Goal: Register for event/course

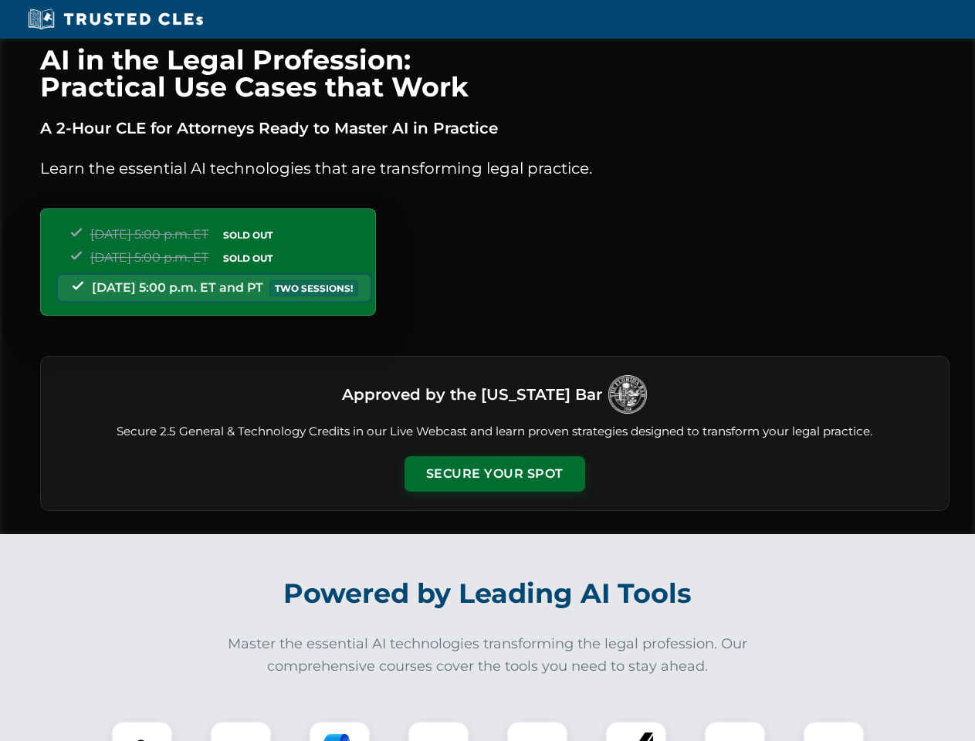
click at [494, 474] on button "Secure Your Spot" at bounding box center [495, 474] width 181 height 36
click at [142, 731] on img at bounding box center [142, 752] width 45 height 45
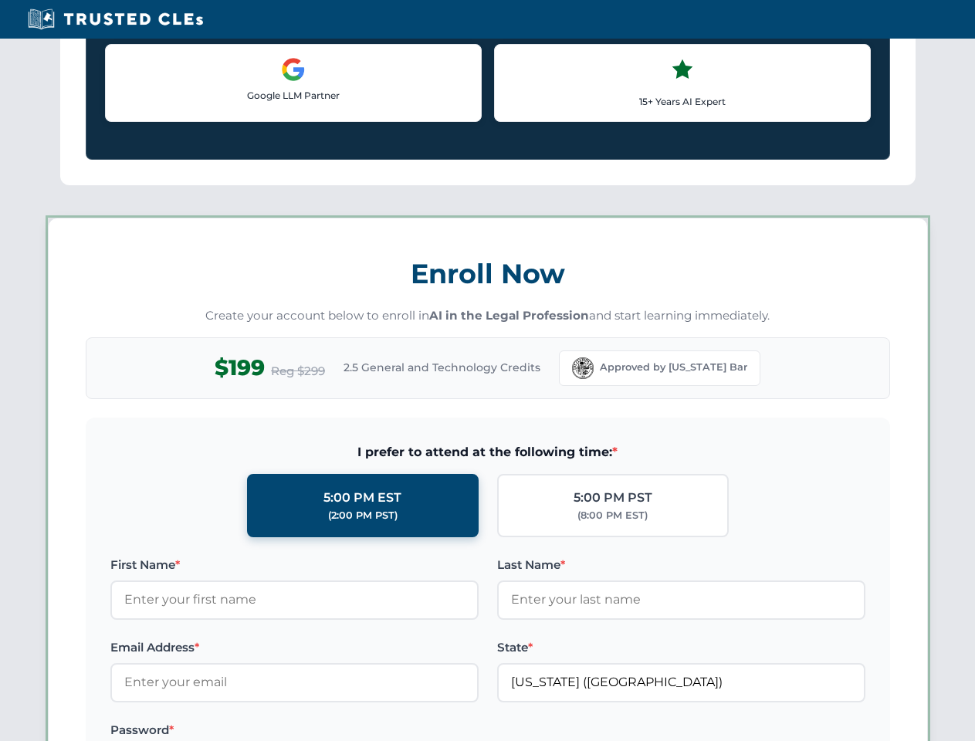
click at [340, 731] on label "Password *" at bounding box center [294, 730] width 368 height 19
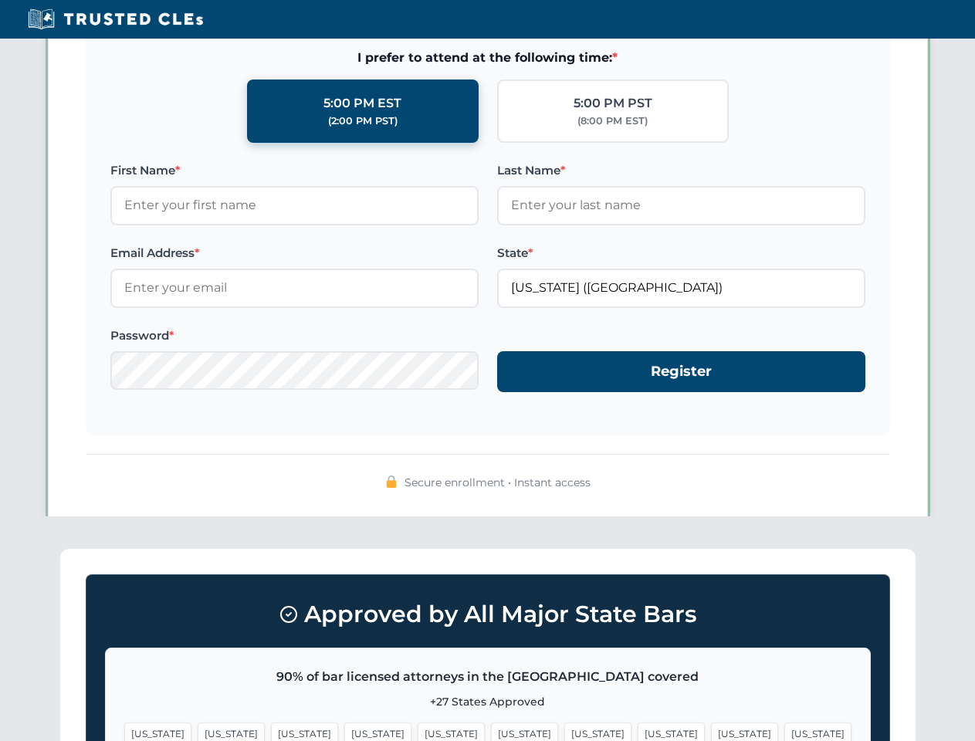
click at [711, 731] on span "[US_STATE]" at bounding box center [744, 734] width 67 height 22
